Goal: Task Accomplishment & Management: Use online tool/utility

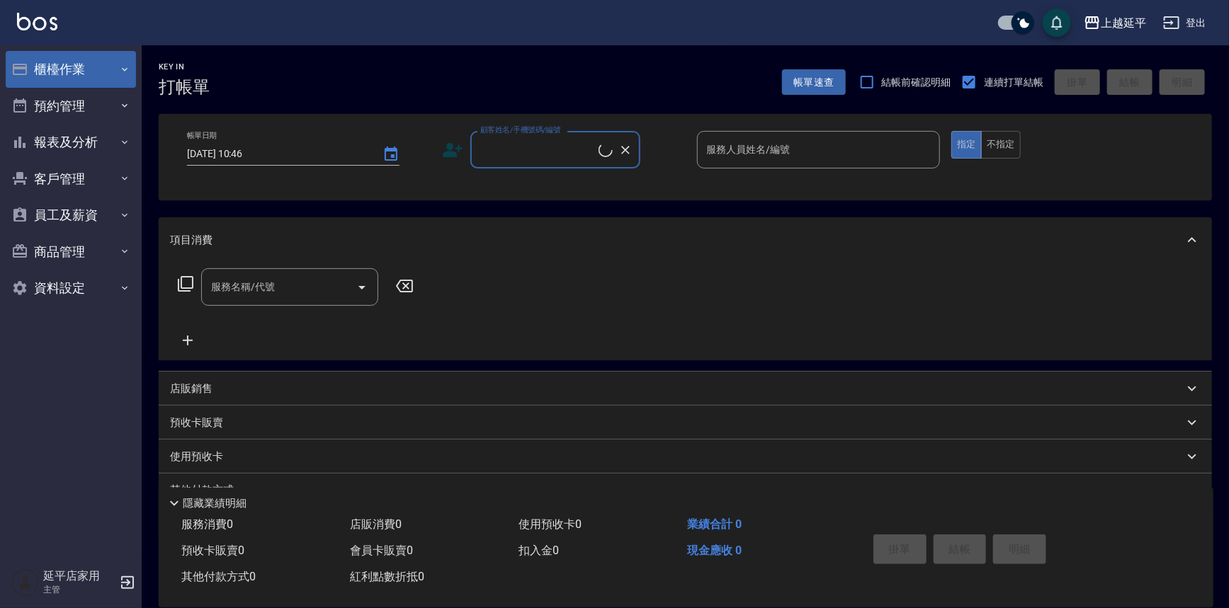
click at [57, 67] on button "櫃檯作業" at bounding box center [71, 69] width 130 height 37
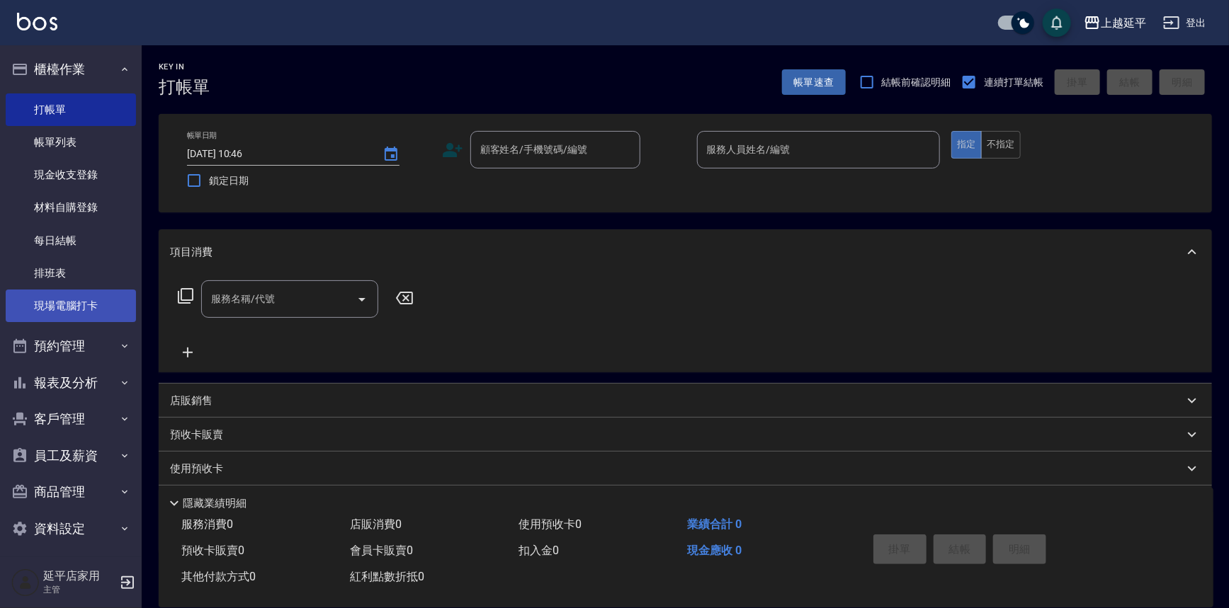
click at [57, 308] on link "現場電腦打卡" at bounding box center [71, 306] width 130 height 33
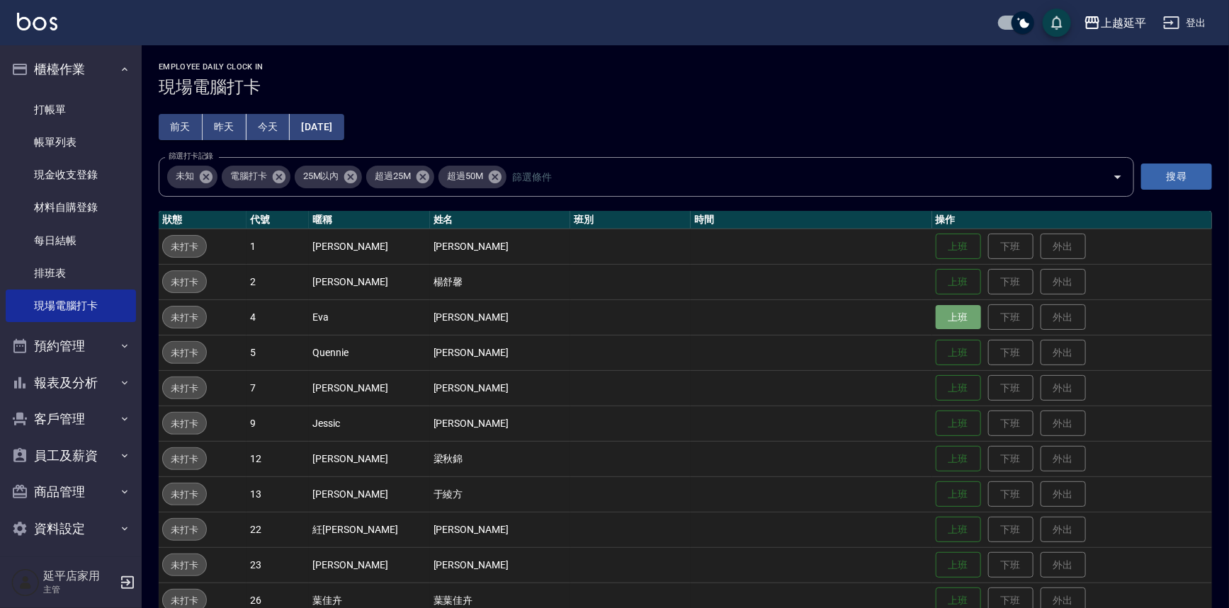
click at [939, 313] on button "上班" at bounding box center [958, 317] width 45 height 25
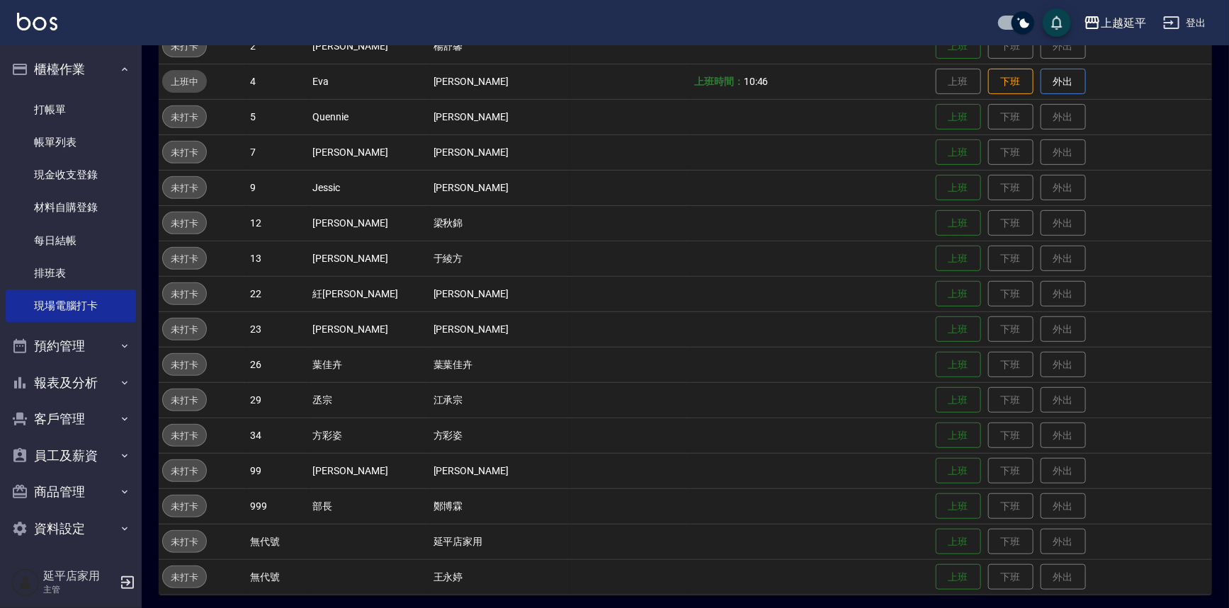
scroll to position [239, 0]
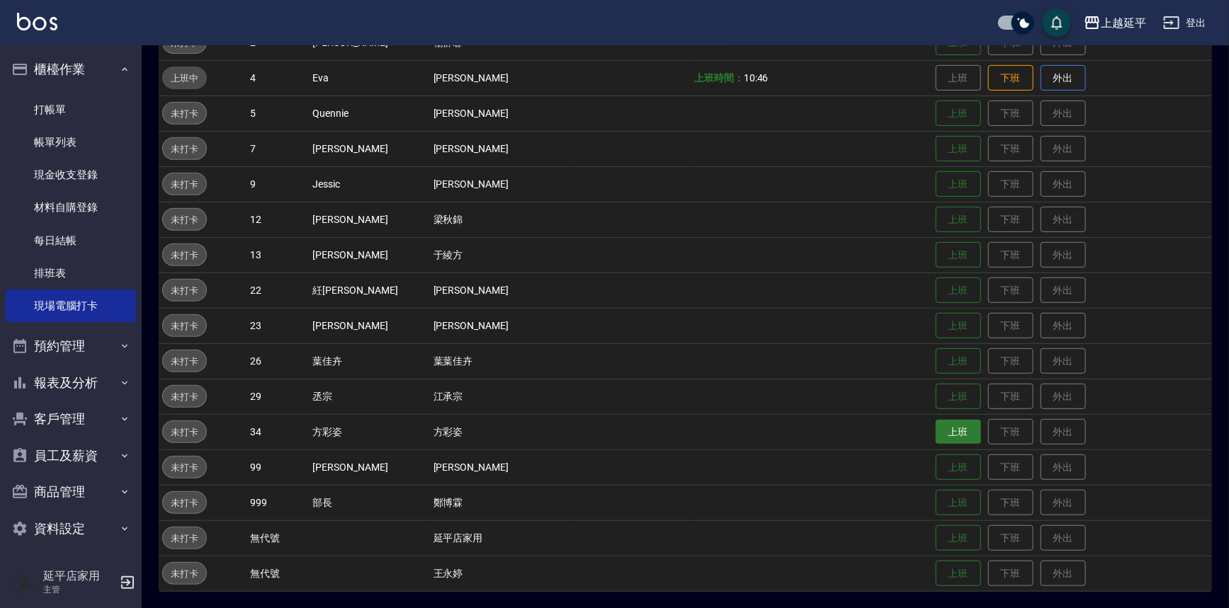
click at [936, 439] on button "上班" at bounding box center [958, 432] width 45 height 25
click at [951, 109] on button "上班" at bounding box center [958, 113] width 45 height 25
click at [936, 400] on button "上班" at bounding box center [958, 397] width 45 height 25
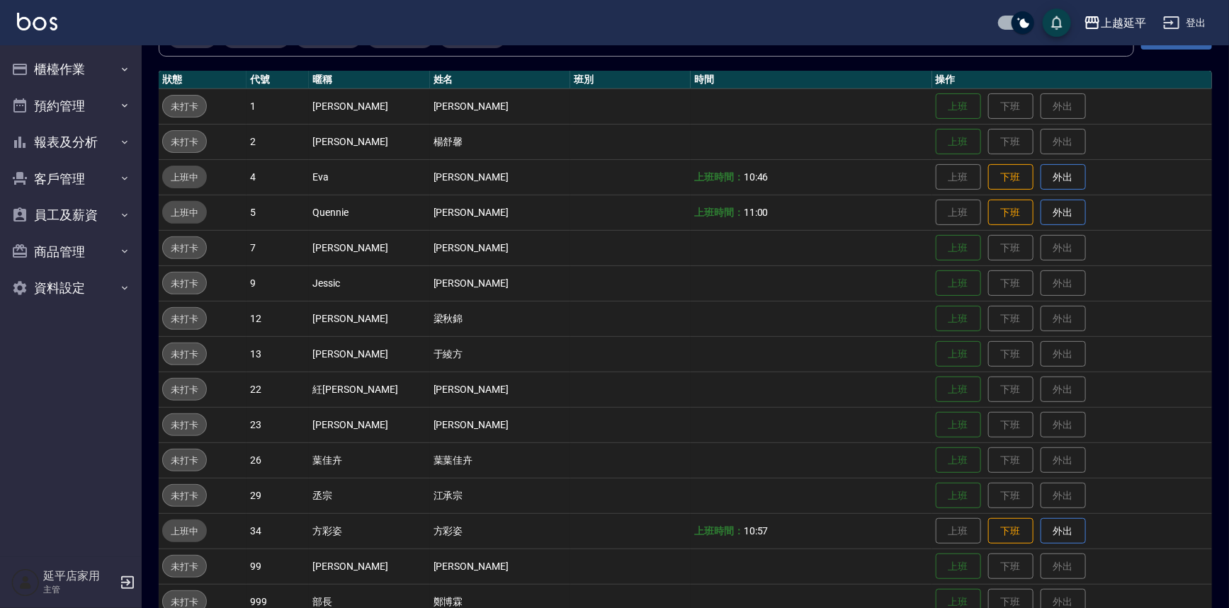
scroll to position [193, 0]
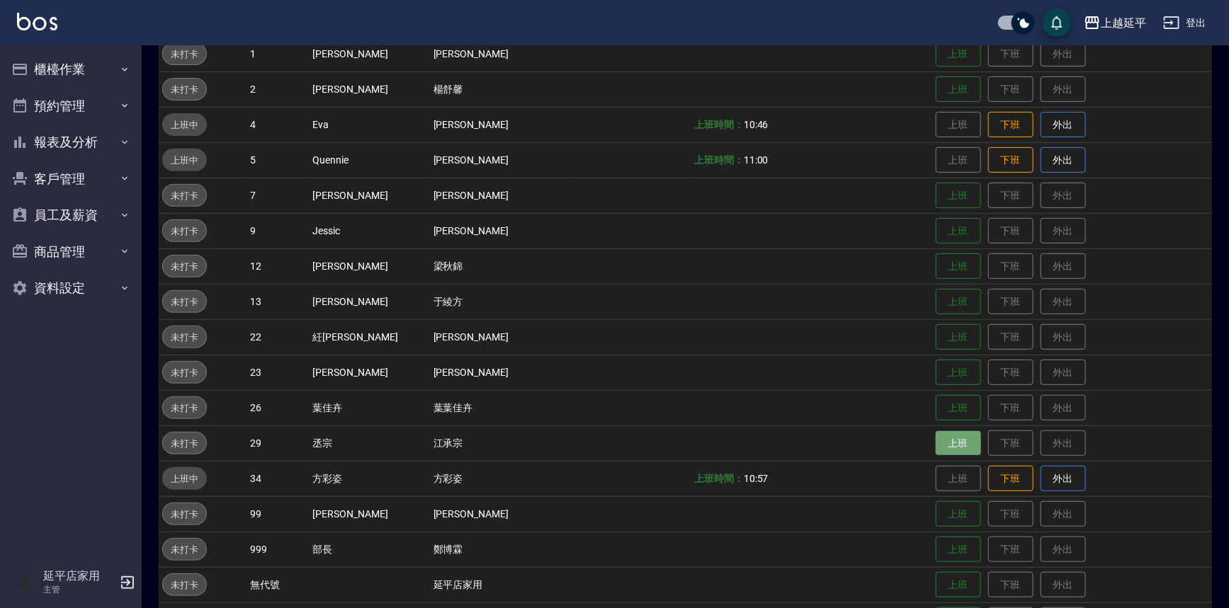
click at [936, 440] on button "上班" at bounding box center [958, 443] width 45 height 25
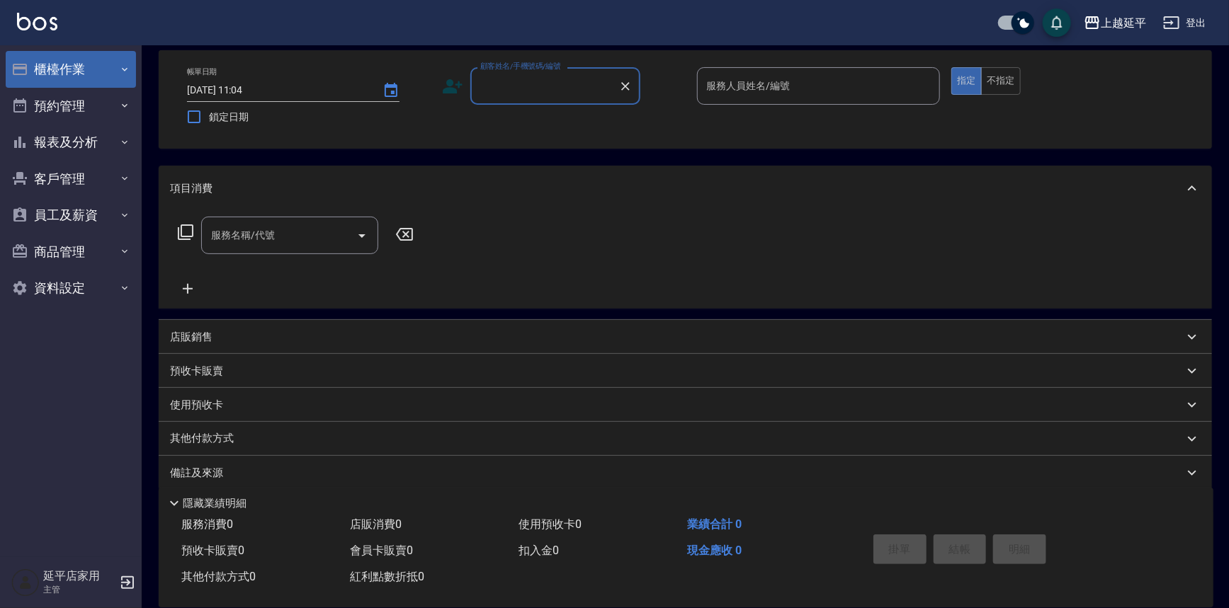
scroll to position [64, 0]
click at [42, 74] on button "櫃檯作業" at bounding box center [71, 69] width 130 height 37
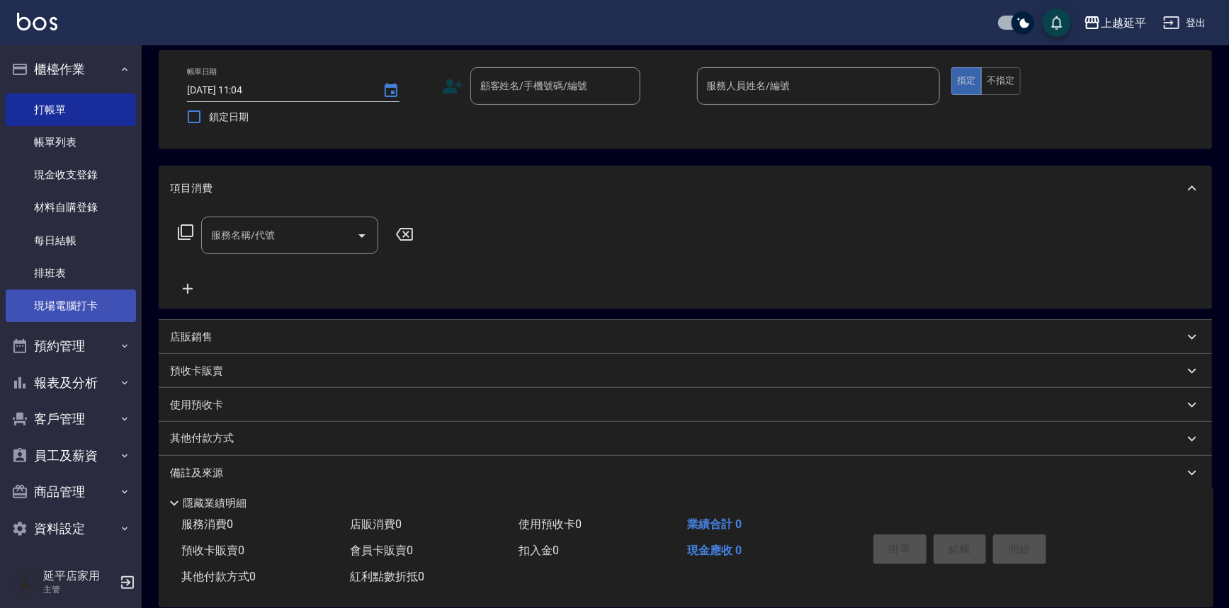
click at [88, 290] on link "現場電腦打卡" at bounding box center [71, 306] width 130 height 33
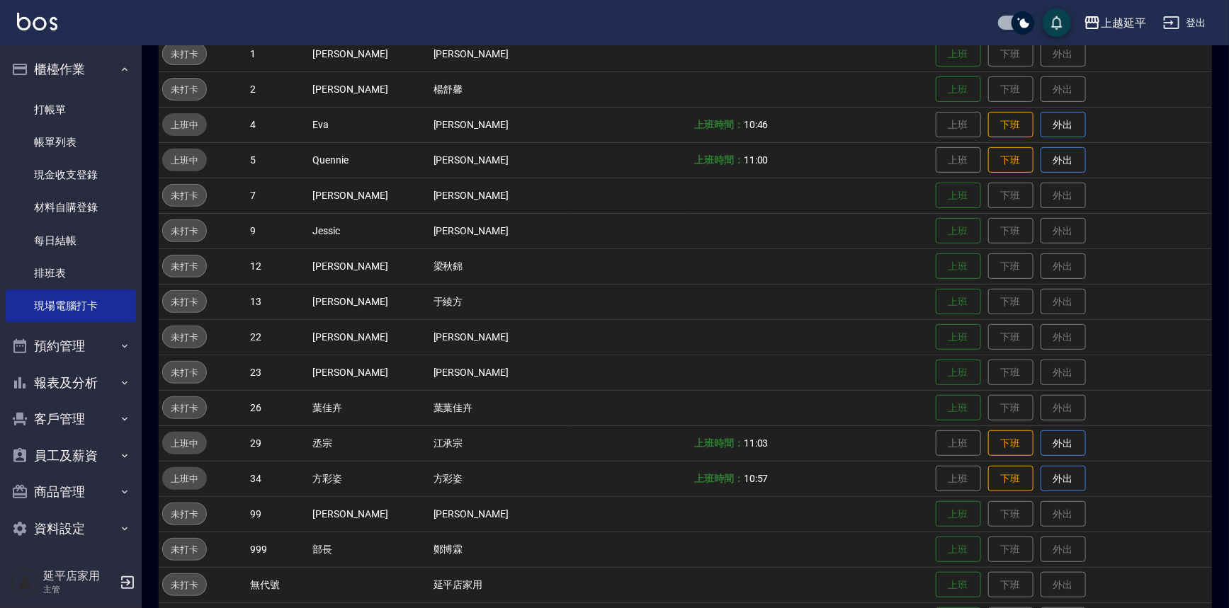
scroll to position [239, 0]
